Goal: Task Accomplishment & Management: Use online tool/utility

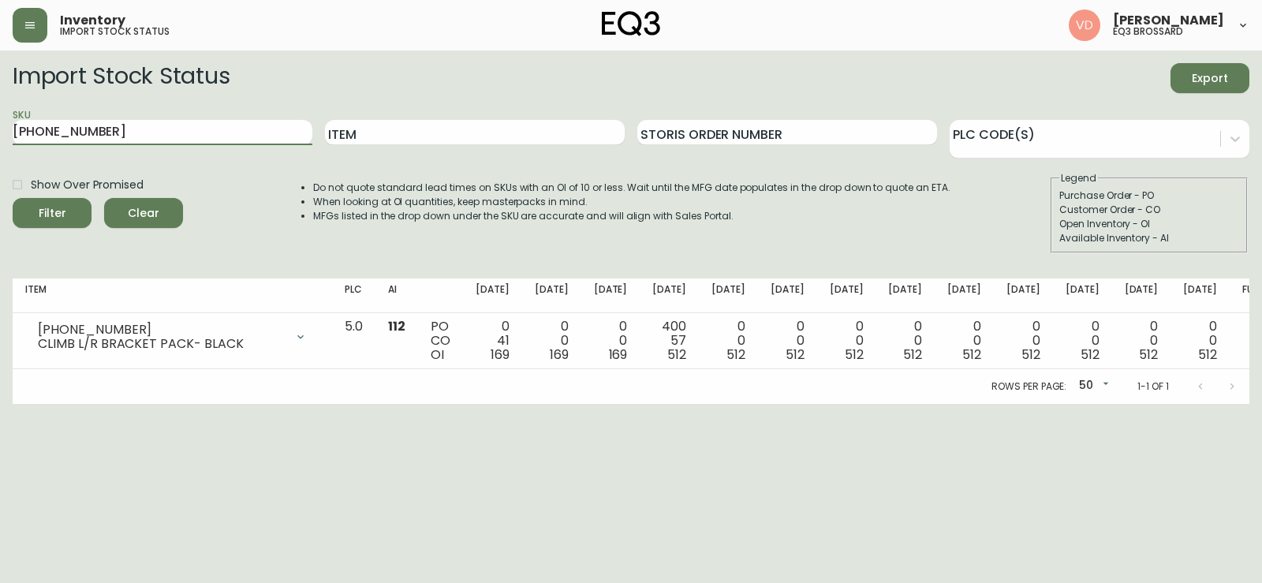
drag, startPoint x: 32, startPoint y: 128, endPoint x: 0, endPoint y: 120, distance: 33.3
click at [0, 120] on main "Import Stock Status Export SKU [PHONE_NUMBER] Item Storis Order Number PLC Code…" at bounding box center [631, 226] width 1262 height 353
click at [431, 136] on input "Item" at bounding box center [475, 132] width 300 height 25
paste input "sculptural"
type input "sculptural"
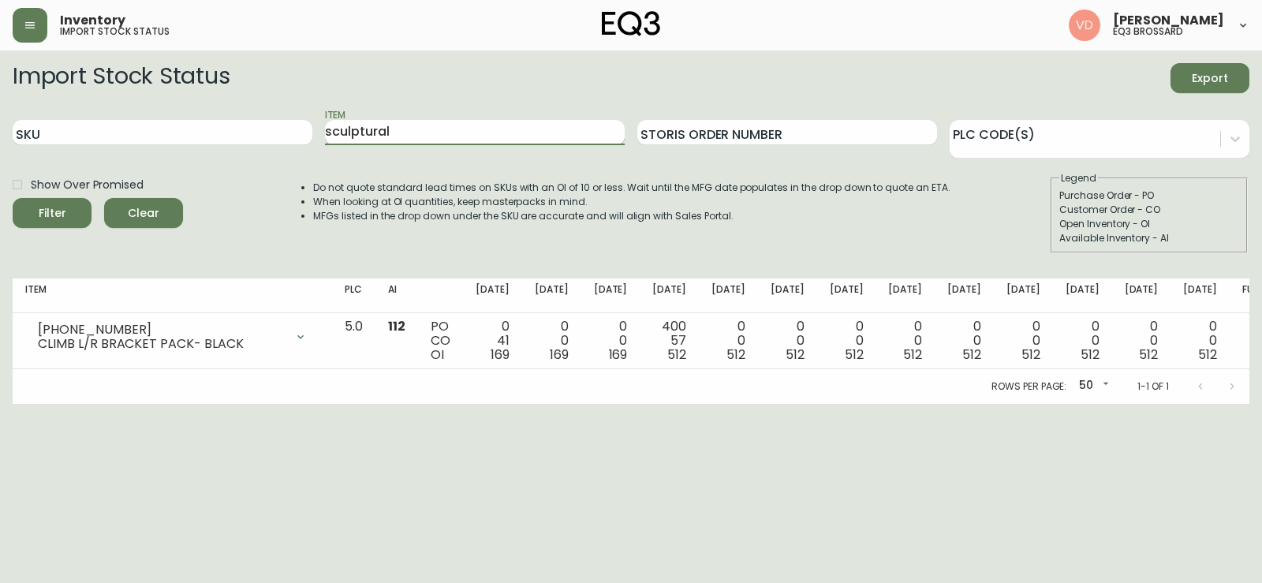
click at [13, 198] on button "Filter" at bounding box center [52, 213] width 79 height 30
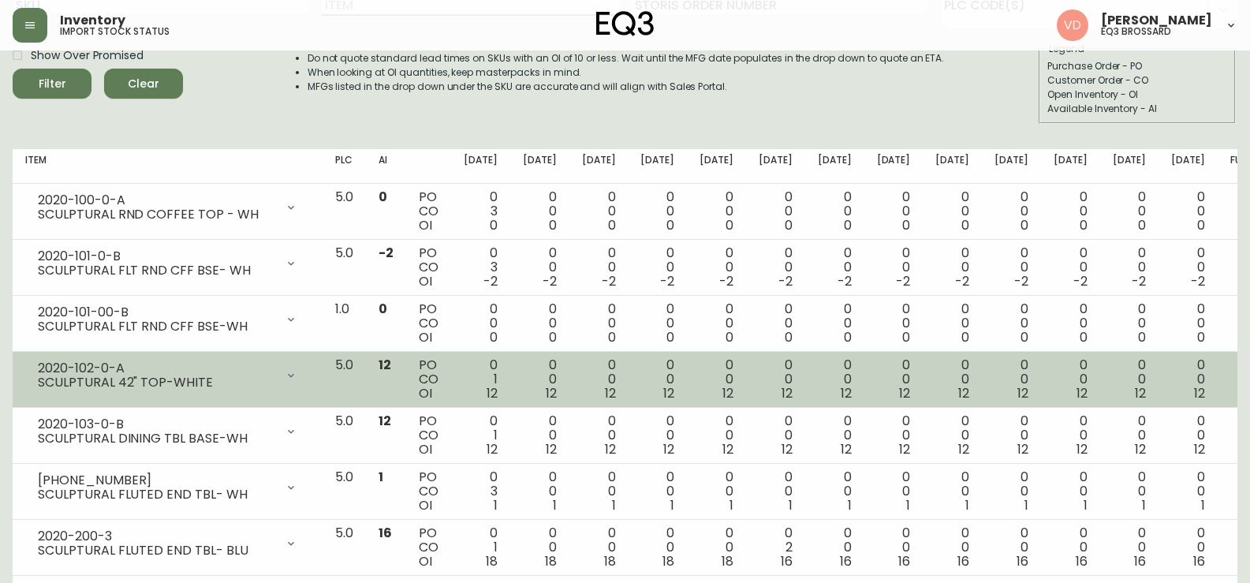
scroll to position [157, 0]
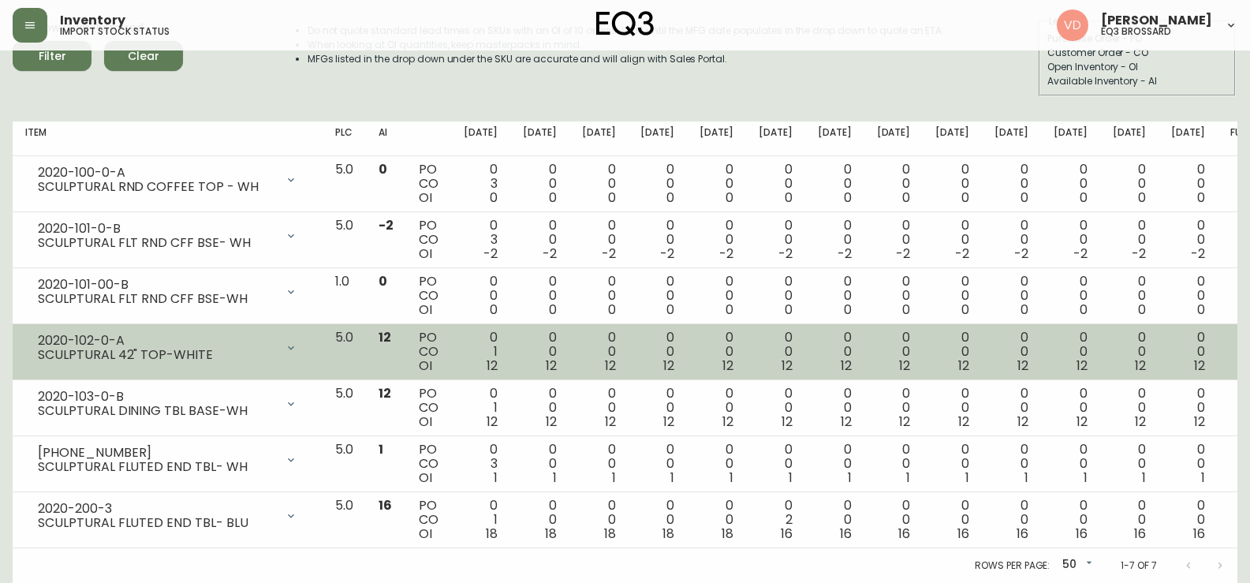
click at [291, 362] on div "2020-102-0-A SCULPTURAL 42" TOP-WHITE" at bounding box center [167, 347] width 285 height 35
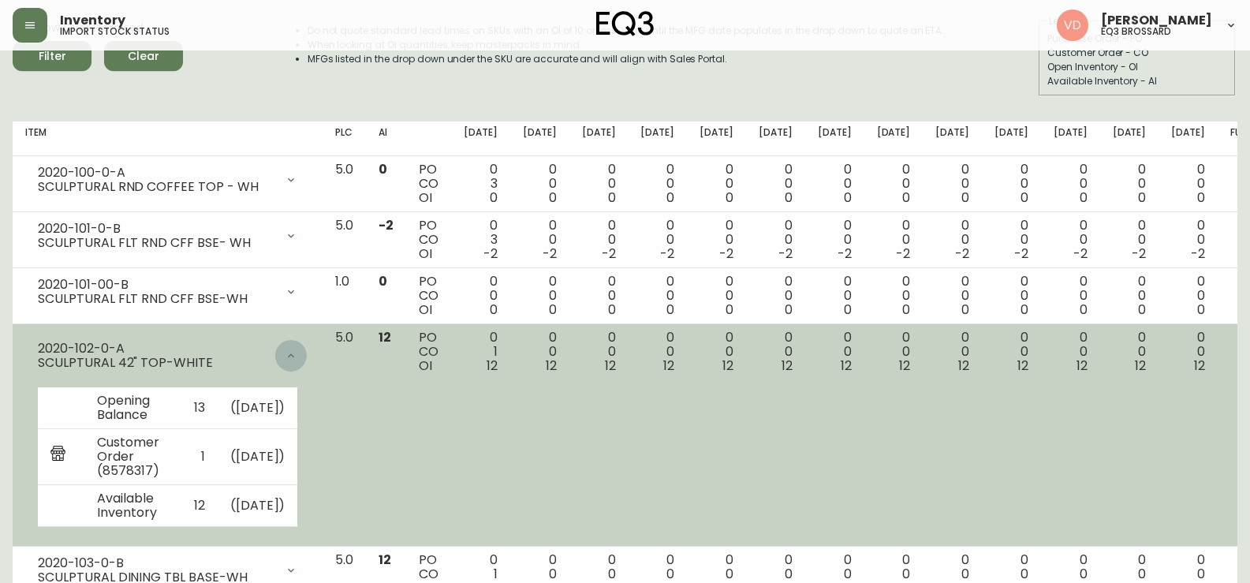
click at [297, 349] on icon at bounding box center [291, 355] width 13 height 13
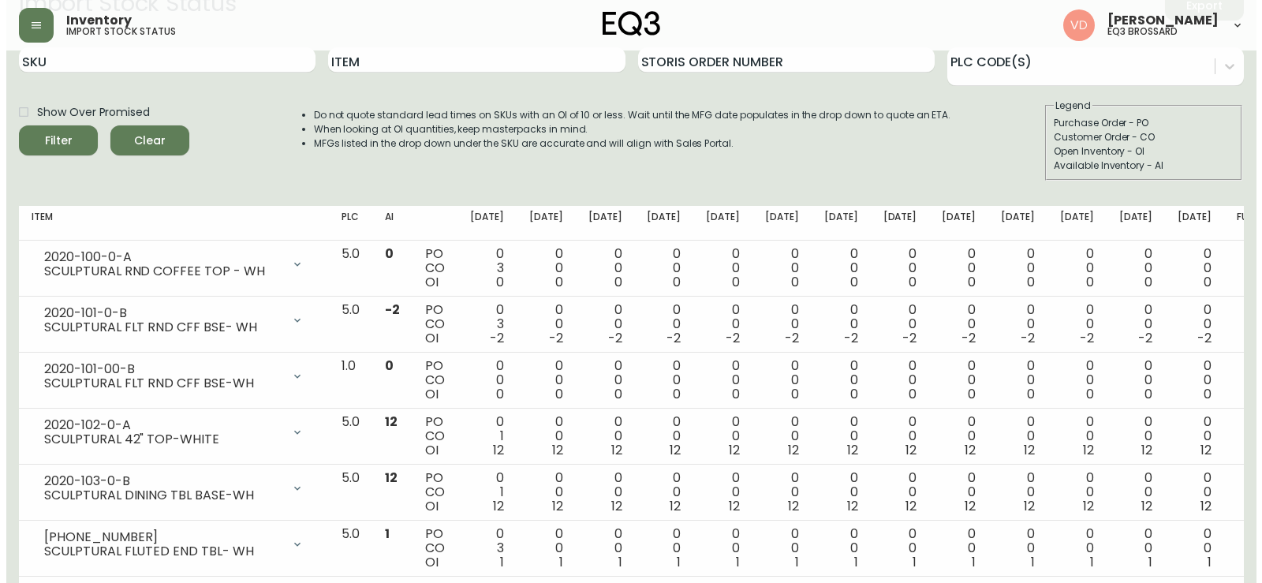
scroll to position [0, 0]
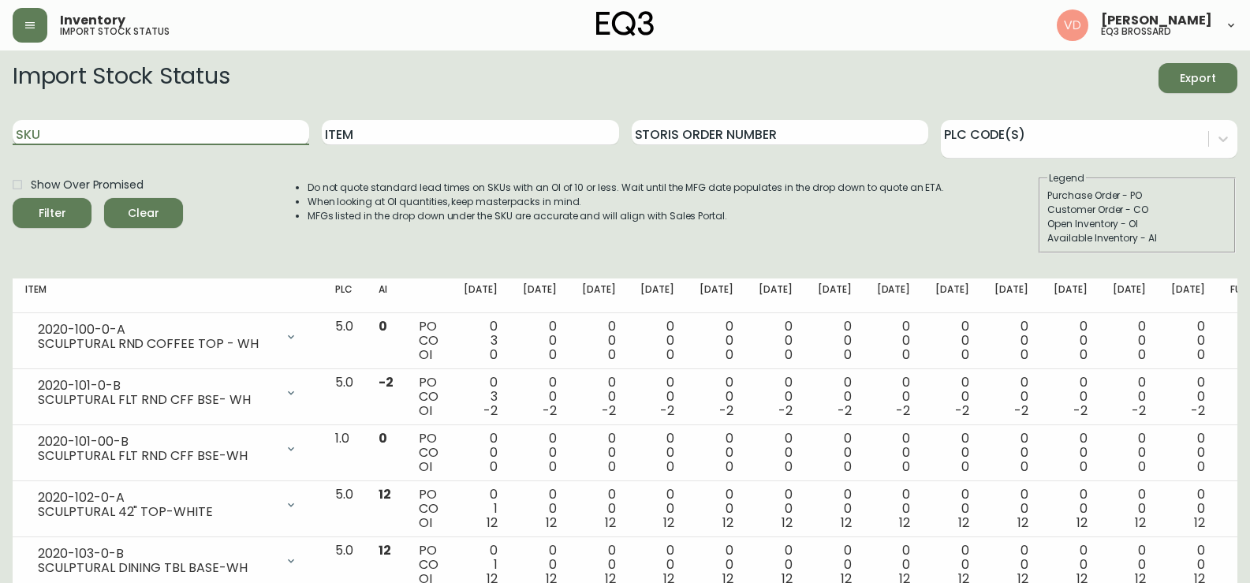
click at [190, 129] on input "SKU" at bounding box center [161, 132] width 297 height 25
paste input "[PHONE_NUMBER]"
type input "[PHONE_NUMBER]"
click at [13, 198] on button "Filter" at bounding box center [52, 213] width 79 height 30
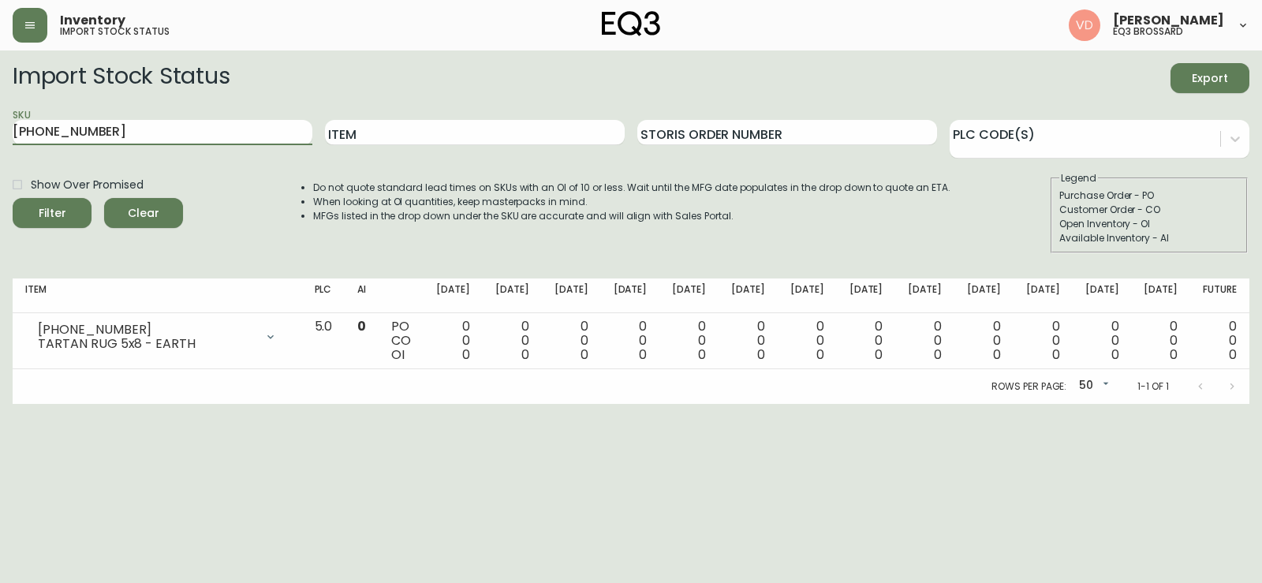
drag, startPoint x: 118, startPoint y: 129, endPoint x: 0, endPoint y: 162, distance: 122.1
click at [0, 162] on main "Import Stock Status Export SKU [PHONE_NUMBER] Item Storis Order Number PLC Code…" at bounding box center [631, 226] width 1262 height 353
